Goal: Share content

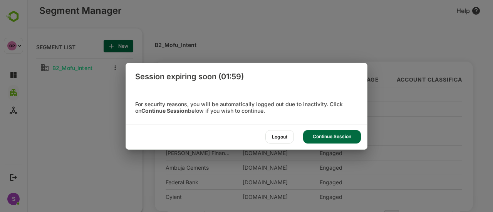
scroll to position [147, 95]
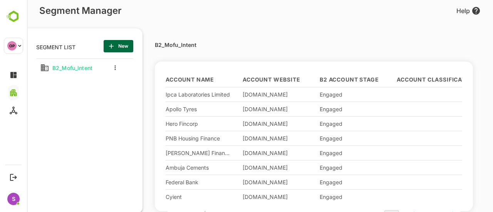
click at [119, 69] on div at bounding box center [113, 68] width 31 height 14
click at [114, 66] on button "more actions" at bounding box center [115, 67] width 4 height 7
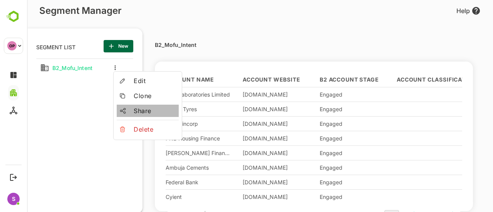
click at [134, 112] on span "Share" at bounding box center [155, 110] width 42 height 9
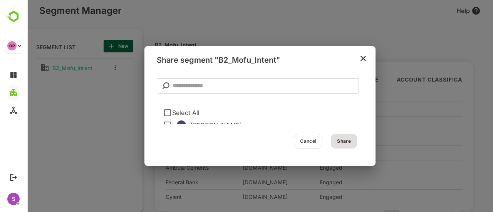
click at [195, 88] on input "text" at bounding box center [265, 85] width 186 height 15
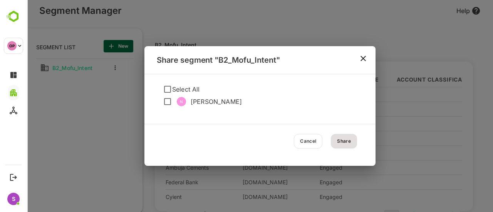
scroll to position [25, 0]
type input "**"
click at [341, 137] on button "Share" at bounding box center [344, 141] width 26 height 15
